Goal: Transaction & Acquisition: Purchase product/service

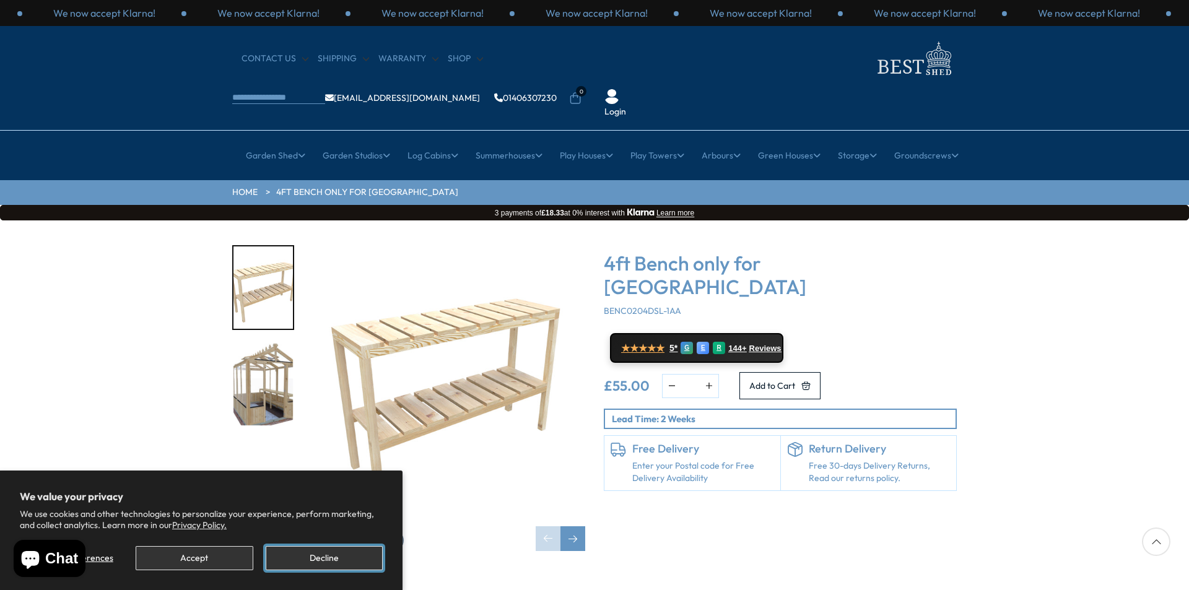
click at [317, 558] on button "Decline" at bounding box center [324, 558] width 117 height 24
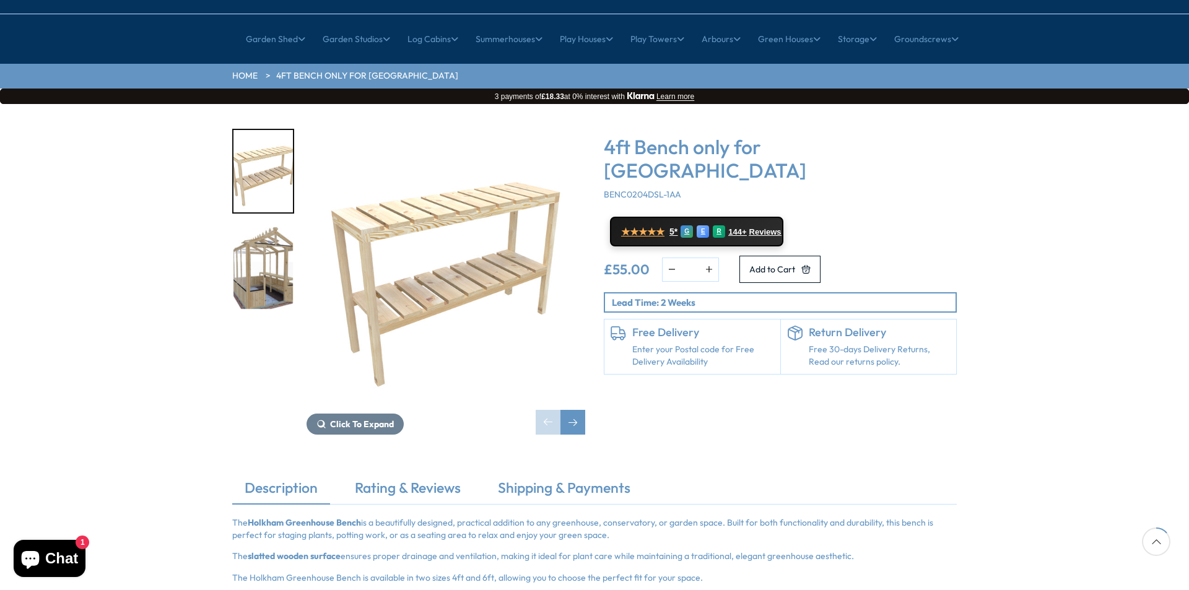
scroll to position [124, 0]
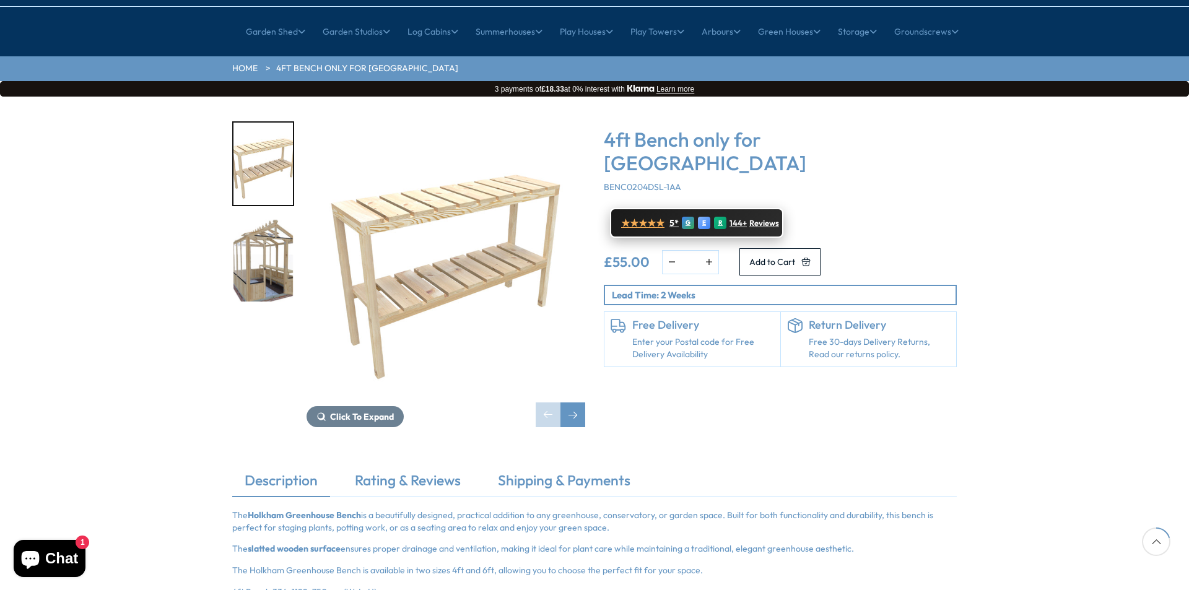
click at [753, 219] on span "Reviews" at bounding box center [765, 224] width 30 height 10
click at [570, 403] on div "Next slide" at bounding box center [573, 415] width 25 height 25
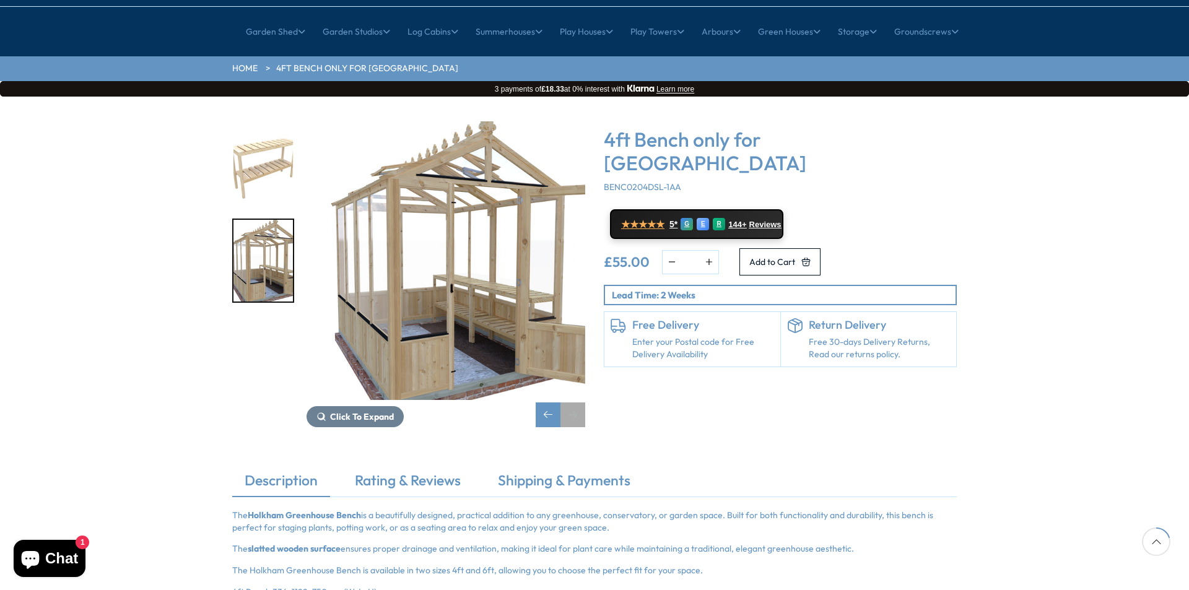
click at [570, 403] on div "Next slide" at bounding box center [573, 415] width 25 height 25
click at [551, 403] on div "Previous slide" at bounding box center [548, 415] width 25 height 25
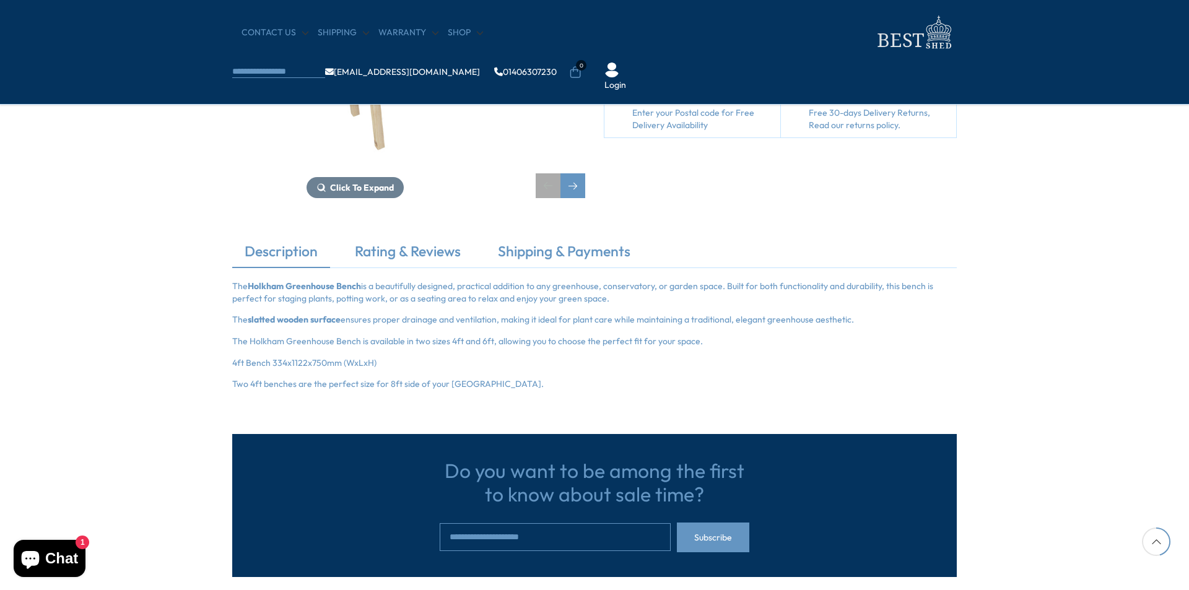
scroll to position [310, 0]
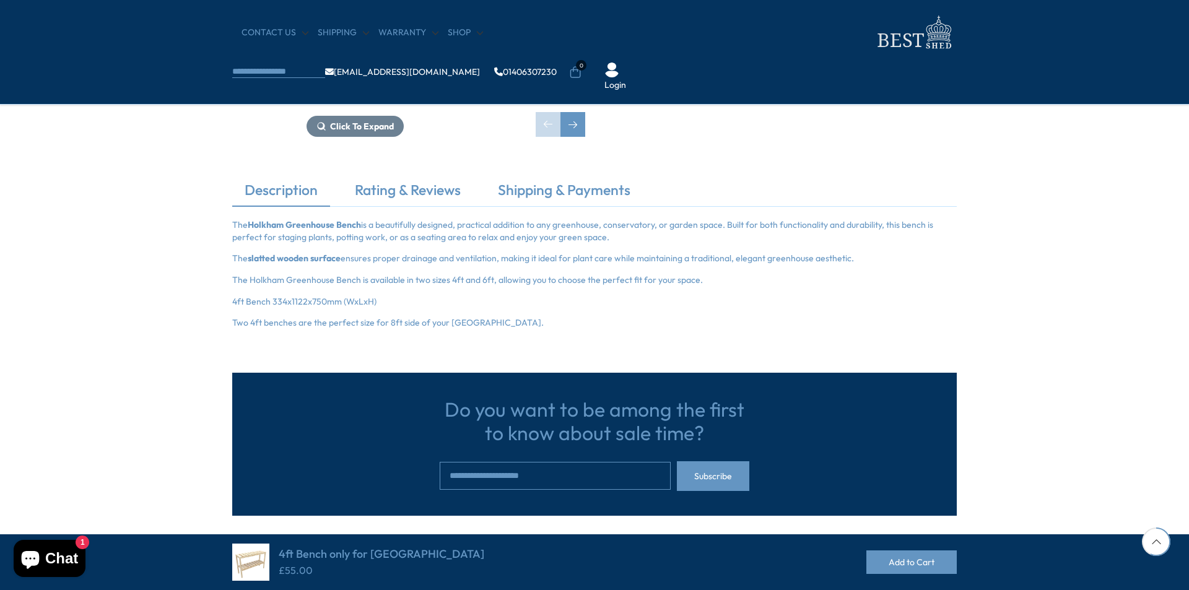
click at [1049, 314] on div "Description Rating & Reviews Shipping & Payments The Holkham Greenhouse Bench i…" at bounding box center [594, 254] width 1189 height 149
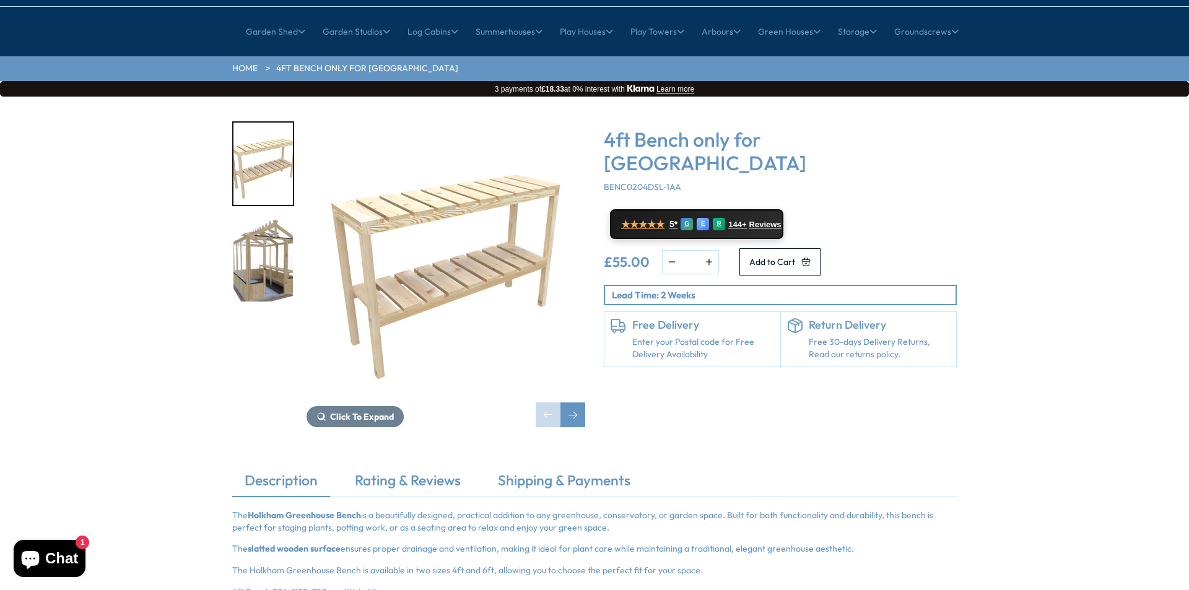
scroll to position [0, 0]
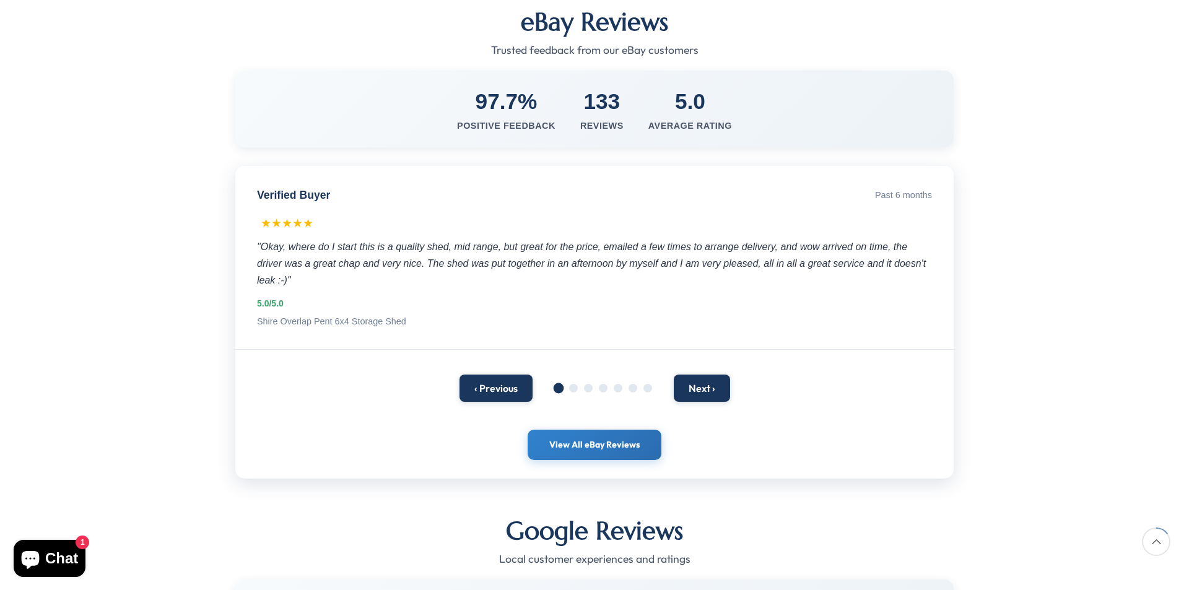
scroll to position [248, 0]
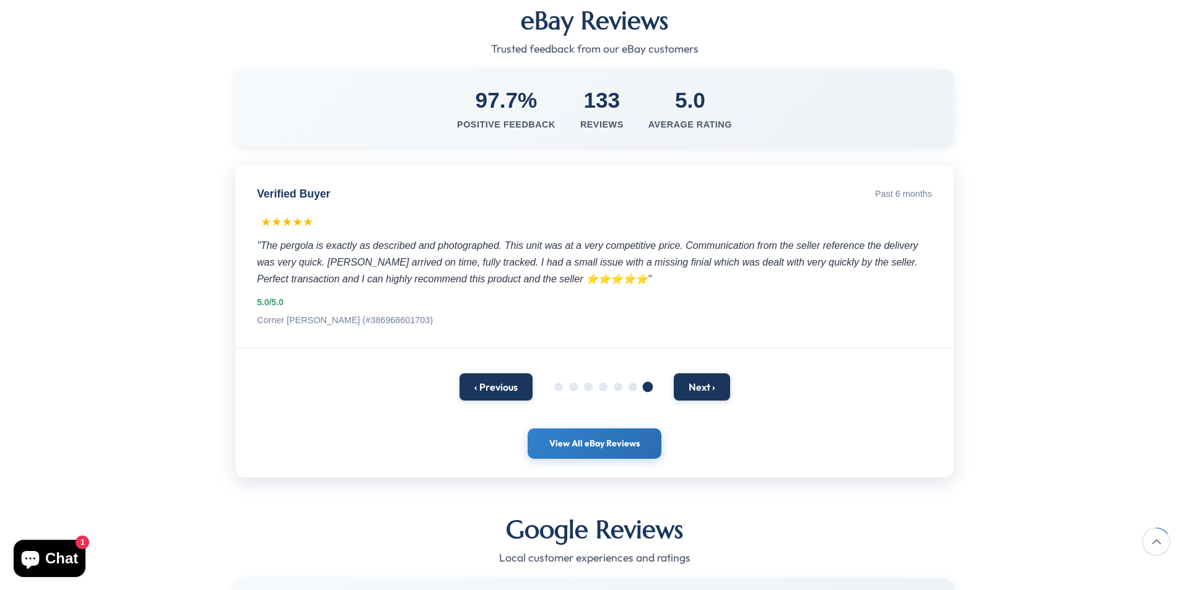
click at [527, 252] on div "Verified Buyer Past 6 months ★★★★★ "The pergola is exactly as described and pho…" at bounding box center [594, 257] width 719 height 184
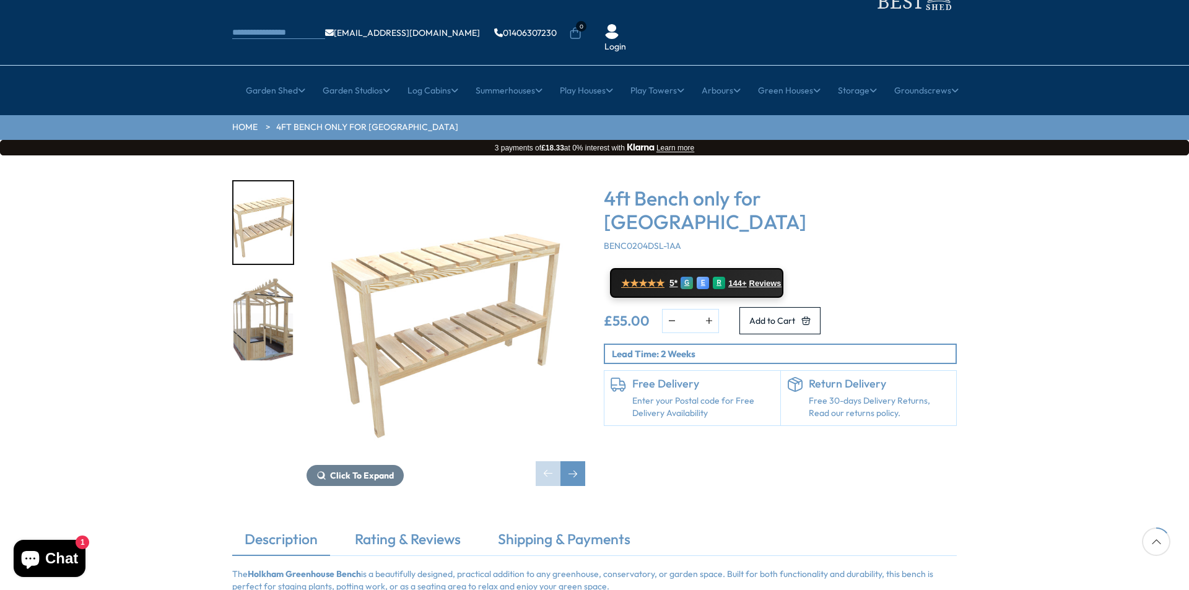
scroll to position [62, 0]
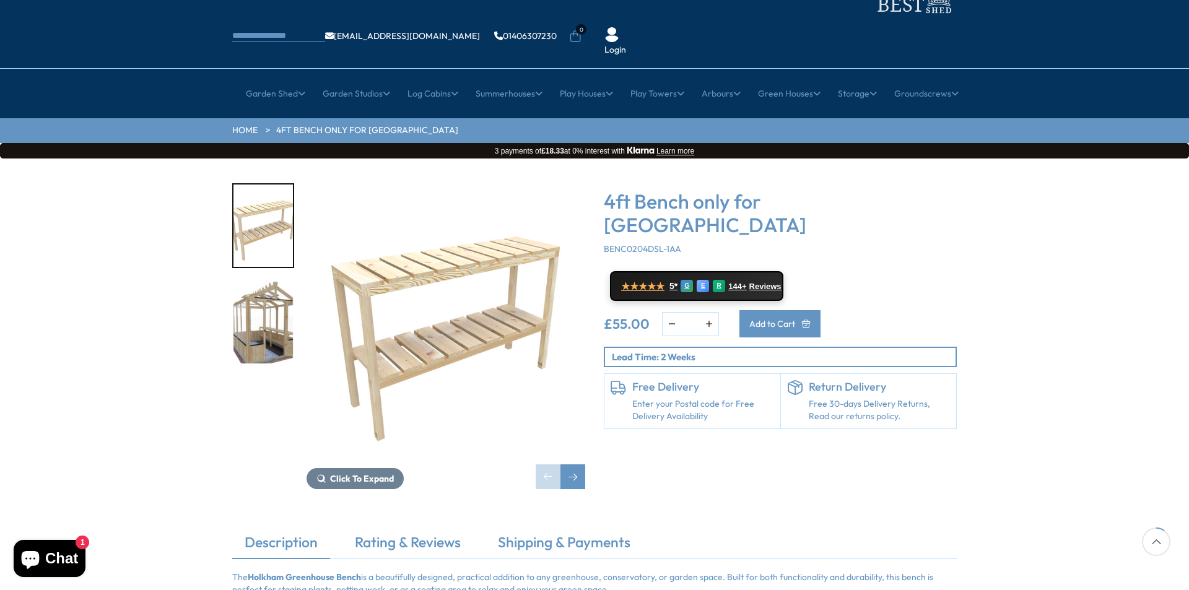
click at [795, 320] on span "Add to Cart" at bounding box center [773, 324] width 46 height 9
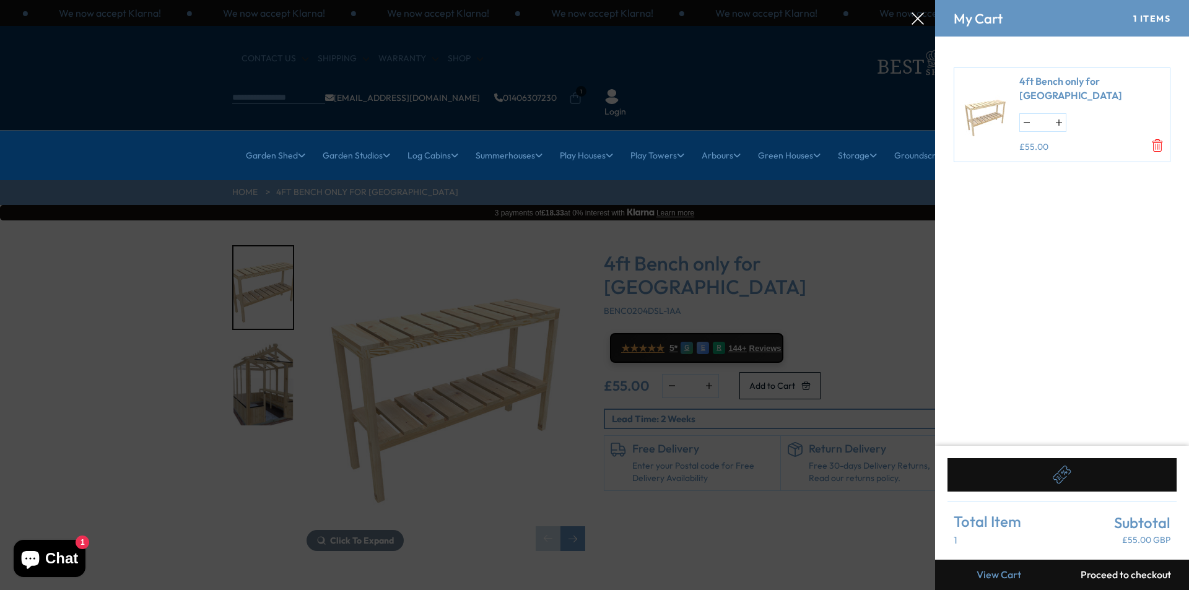
click at [984, 578] on link "View Cart" at bounding box center [998, 575] width 127 height 30
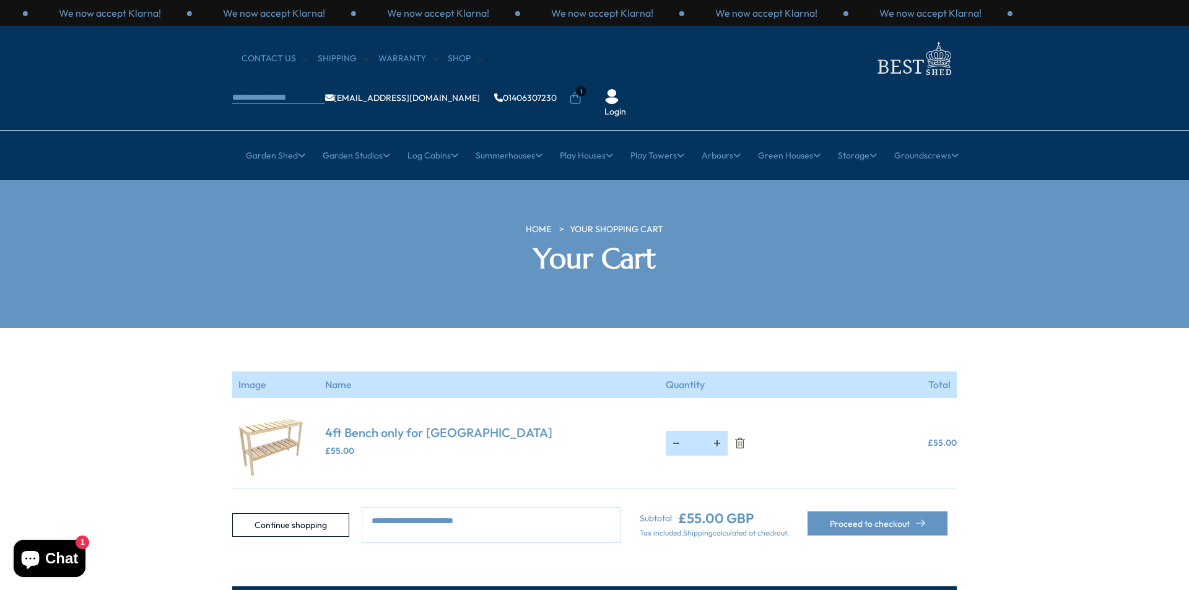
click at [582, 92] on icon at bounding box center [575, 98] width 12 height 12
click at [587, 86] on span "1" at bounding box center [581, 91] width 11 height 11
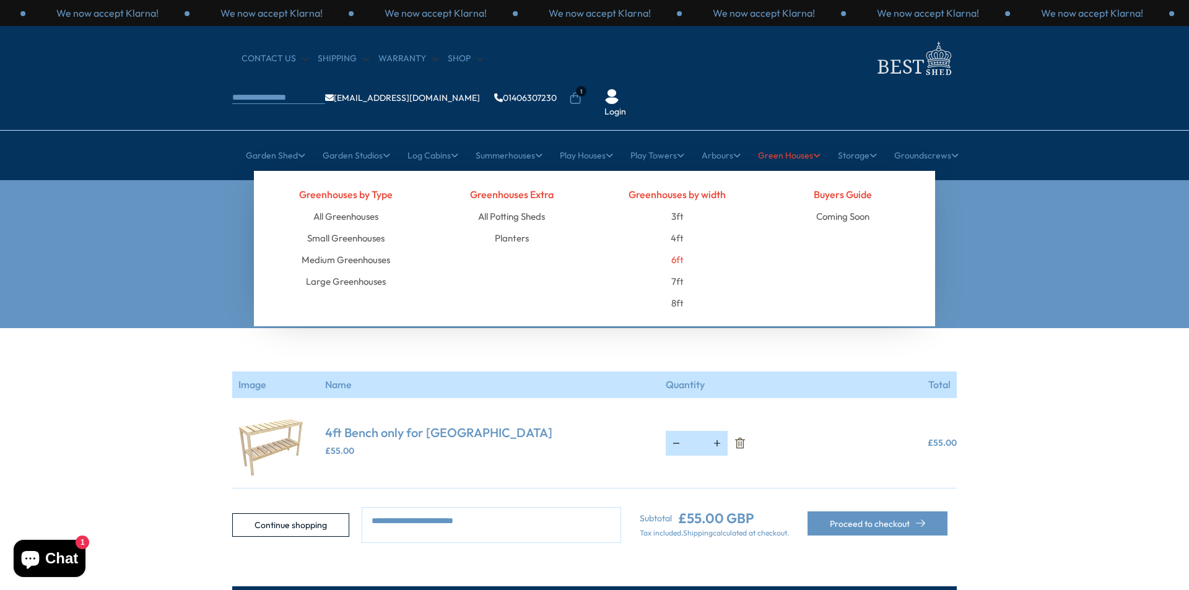
click at [678, 249] on link "6ft" at bounding box center [678, 260] width 12 height 22
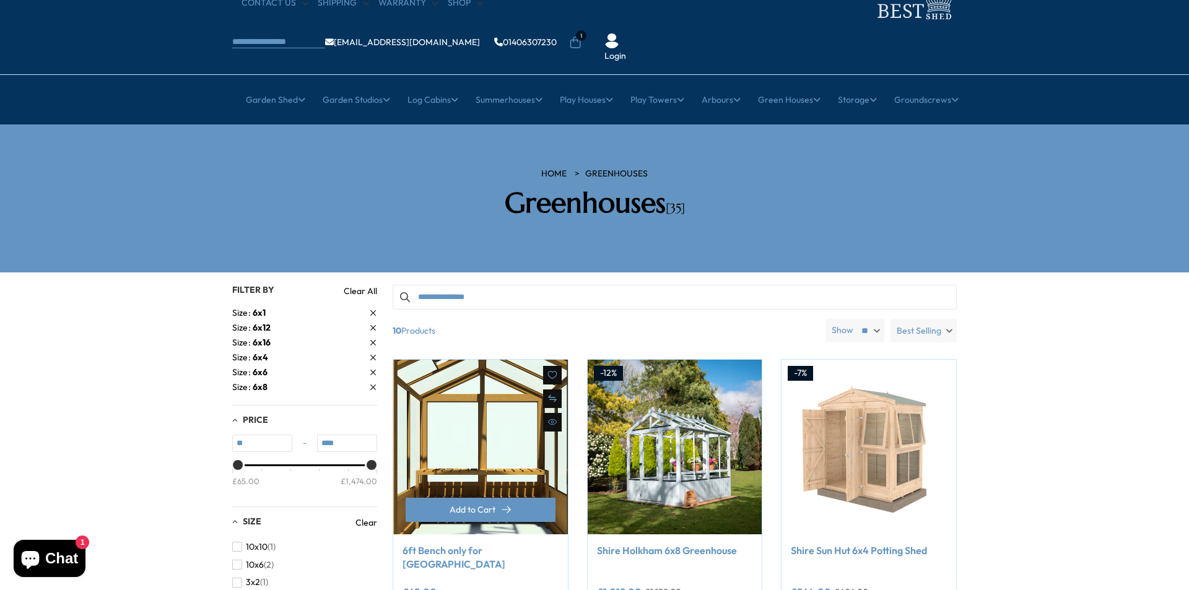
scroll to position [124, 0]
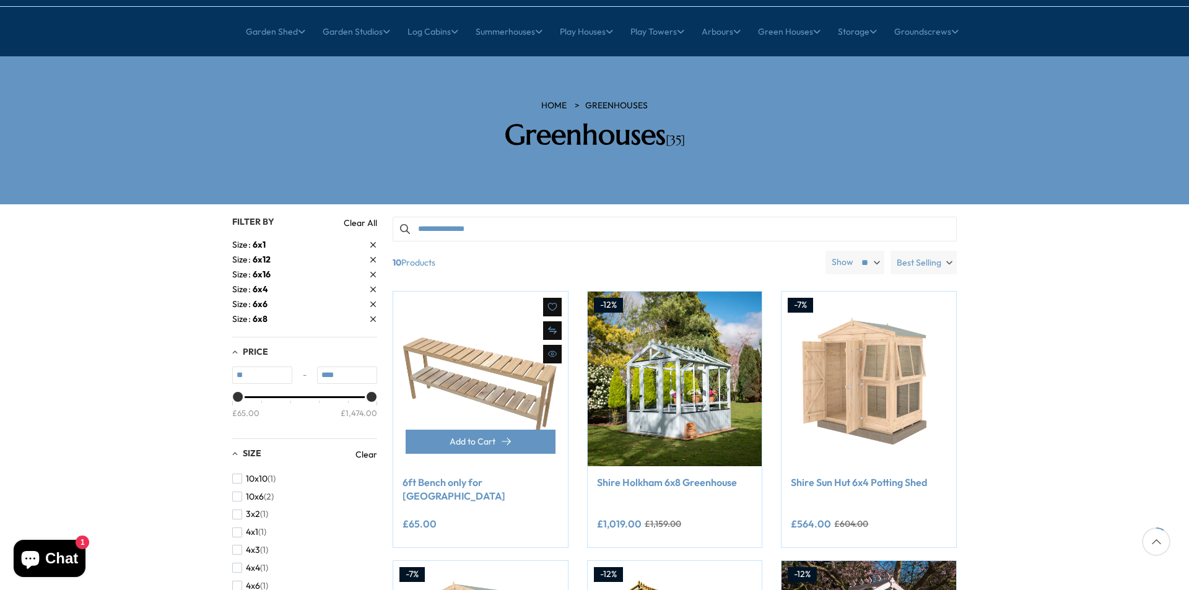
click at [432, 476] on link "6ft Bench only for [GEOGRAPHIC_DATA]" at bounding box center [481, 490] width 156 height 28
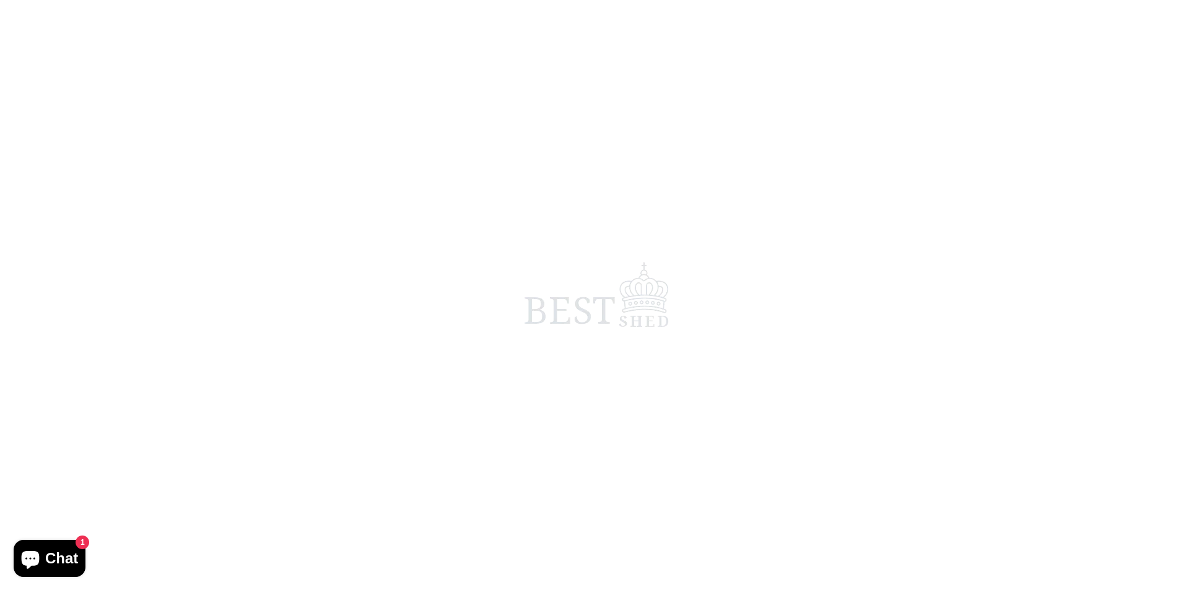
scroll to position [124, 0]
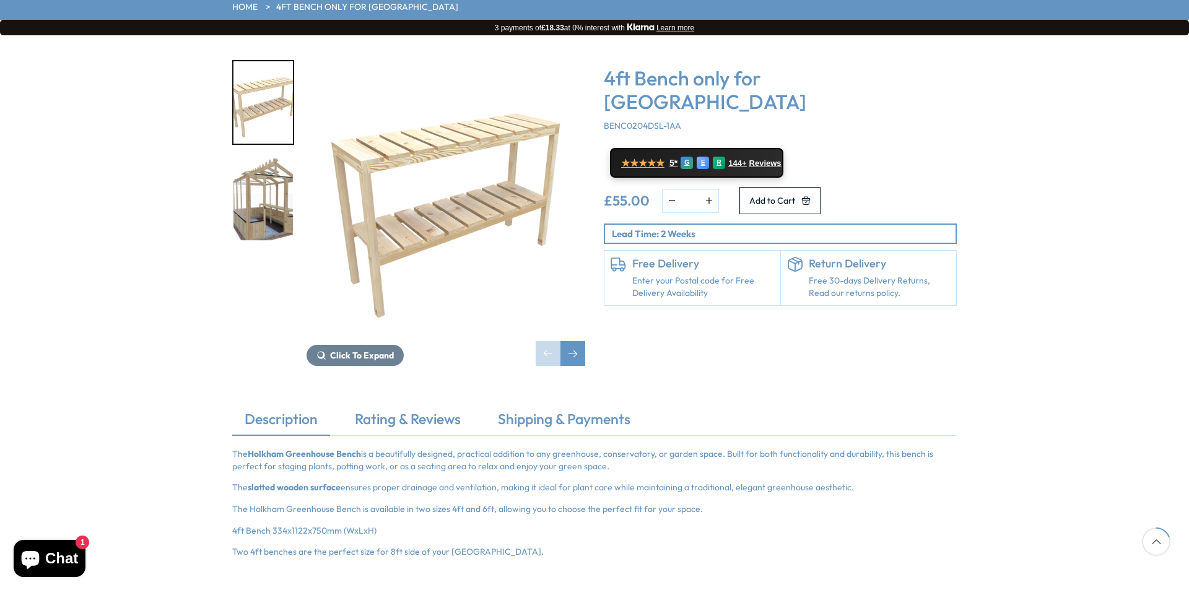
scroll to position [186, 0]
